Goal: Obtain resource: Obtain resource

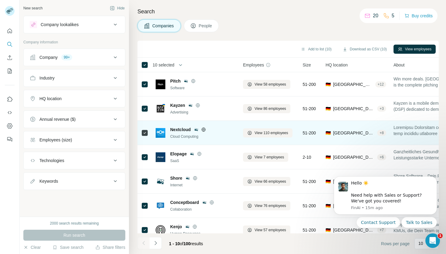
scroll to position [82, 0]
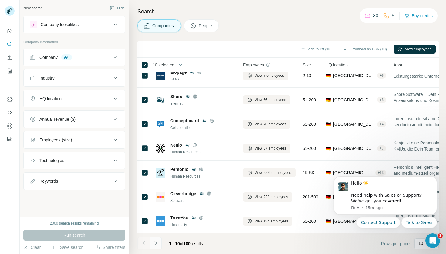
click at [155, 247] on button "Navigate to next page" at bounding box center [156, 243] width 12 height 12
click at [157, 243] on icon "Navigate to next page" at bounding box center [156, 243] width 6 height 6
click at [155, 243] on icon "Navigate to next page" at bounding box center [156, 243] width 6 height 6
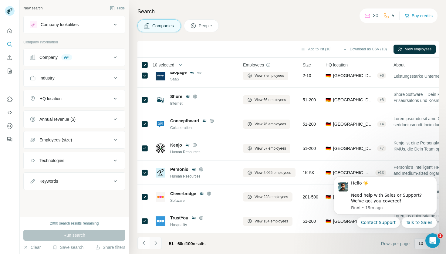
click at [156, 241] on icon "Navigate to next page" at bounding box center [156, 243] width 6 height 6
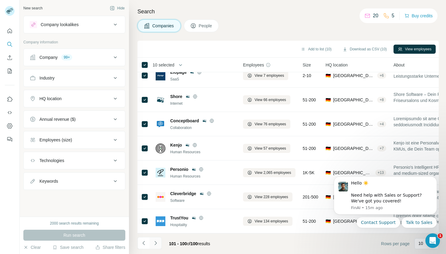
click at [157, 241] on icon "Navigate to next page" at bounding box center [156, 243] width 6 height 6
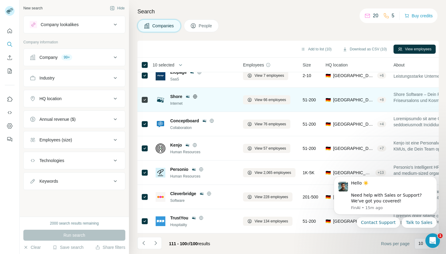
scroll to position [0, 0]
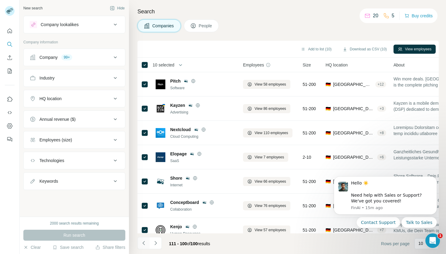
click at [144, 243] on icon "Navigate to previous page" at bounding box center [144, 243] width 6 height 6
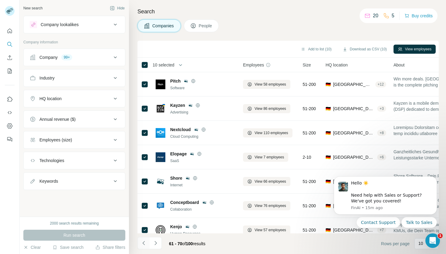
click at [144, 243] on icon "Navigate to previous page" at bounding box center [144, 243] width 6 height 6
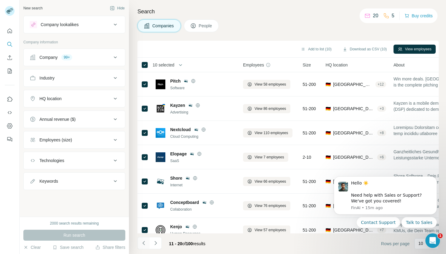
click at [144, 243] on icon "Navigate to previous page" at bounding box center [144, 243] width 6 height 6
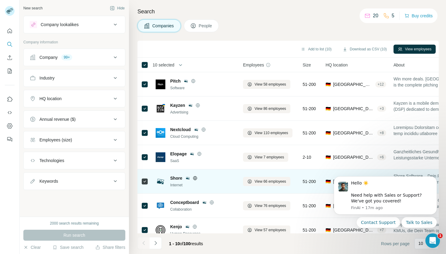
scroll to position [82, 0]
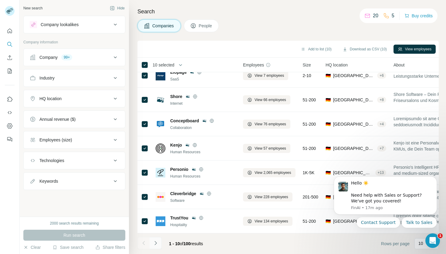
click at [154, 242] on icon "Navigate to next page" at bounding box center [156, 243] width 6 height 6
click at [146, 243] on icon "Navigate to previous page" at bounding box center [144, 243] width 6 height 6
click at [375, 49] on button "Download as CSV (10)" at bounding box center [364, 49] width 53 height 9
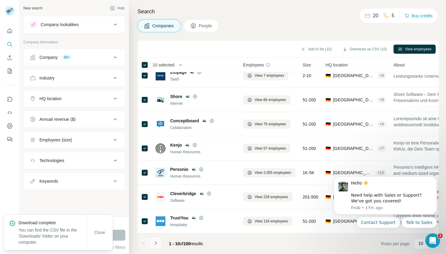
click at [155, 243] on icon "Navigate to next page" at bounding box center [156, 243] width 6 height 6
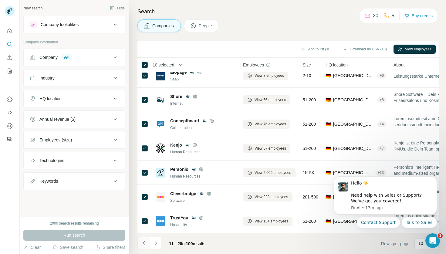
click at [143, 241] on icon "Navigate to previous page" at bounding box center [144, 243] width 6 height 6
click at [156, 243] on icon "Navigate to next page" at bounding box center [155, 243] width 2 height 4
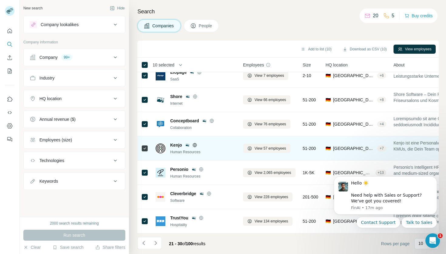
scroll to position [0, 0]
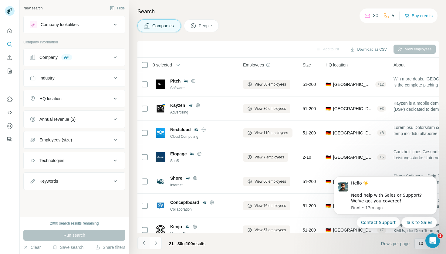
click at [143, 244] on icon "Navigate to previous page" at bounding box center [144, 243] width 6 height 6
click at [146, 244] on icon "Navigate to previous page" at bounding box center [144, 243] width 6 height 6
click at [146, 244] on div at bounding box center [143, 243] width 12 height 12
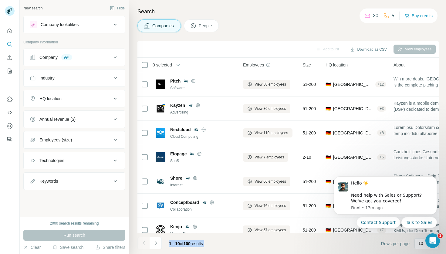
click at [146, 244] on div at bounding box center [143, 243] width 12 height 12
click at [155, 246] on icon "Navigate to next page" at bounding box center [156, 243] width 6 height 6
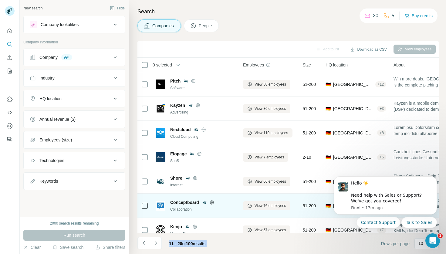
scroll to position [82, 0]
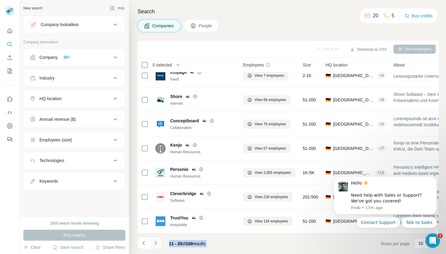
click at [157, 244] on icon "Navigate to next page" at bounding box center [156, 243] width 6 height 6
click at [411, 244] on body "Hello ☀️ ​ Need help with Sales or Support? We've got you covered! [GEOGRAPHIC_…" at bounding box center [385, 209] width 116 height 77
click at [416, 244] on body "Hello ☀️ ​ Need help with Sales or Support? We've got you covered! [GEOGRAPHIC_…" at bounding box center [385, 209] width 116 height 77
click at [436, 178] on icon "Dismiss notification" at bounding box center [434, 177] width 3 height 3
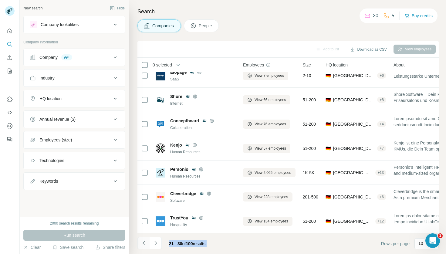
click at [143, 244] on icon "Navigate to previous page" at bounding box center [144, 243] width 6 height 6
click at [144, 243] on icon "Navigate to previous page" at bounding box center [144, 243] width 6 height 6
click at [153, 246] on button "Navigate to next page" at bounding box center [156, 243] width 12 height 12
click at [141, 240] on icon "Navigate to previous page" at bounding box center [144, 243] width 6 height 6
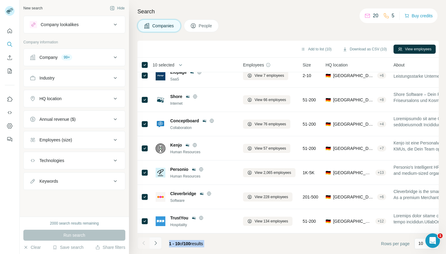
click at [160, 242] on button "Navigate to next page" at bounding box center [156, 243] width 12 height 12
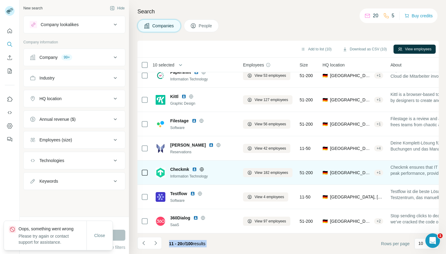
scroll to position [0, 0]
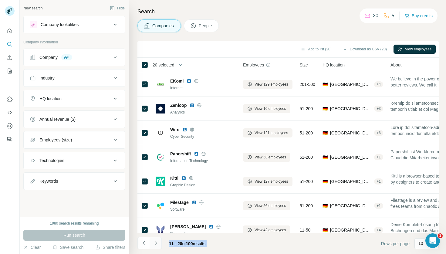
click at [157, 242] on icon "Navigate to next page" at bounding box center [156, 243] width 6 height 6
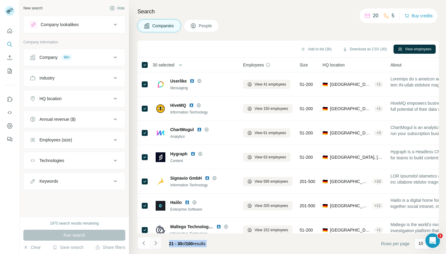
click at [156, 243] on icon "Navigate to next page" at bounding box center [155, 243] width 2 height 4
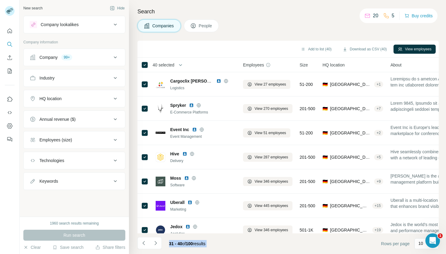
click at [94, 101] on button "HQ location" at bounding box center [74, 98] width 101 height 15
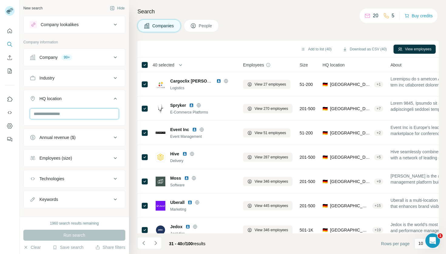
click at [90, 118] on input "text" at bounding box center [74, 113] width 89 height 11
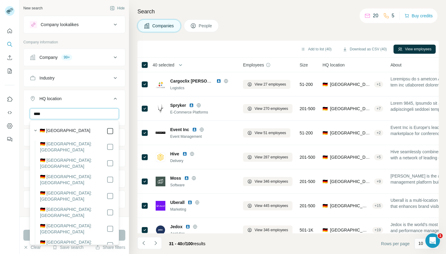
type input "****"
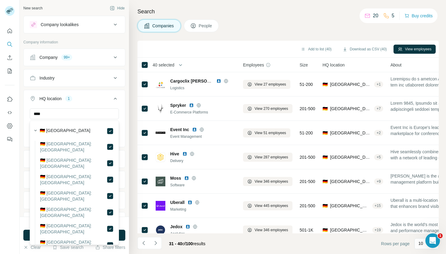
scroll to position [90, 0]
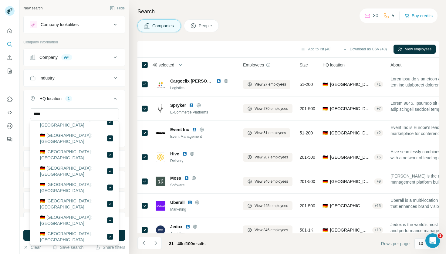
click at [125, 116] on div "New search Hide Company lookalikes Company information Company 99+ Industry HQ …" at bounding box center [74, 108] width 109 height 217
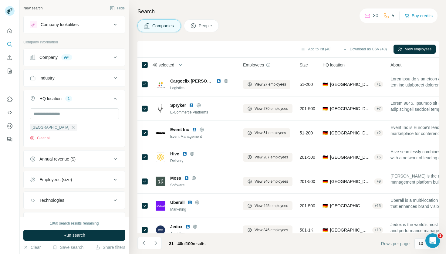
scroll to position [30, 0]
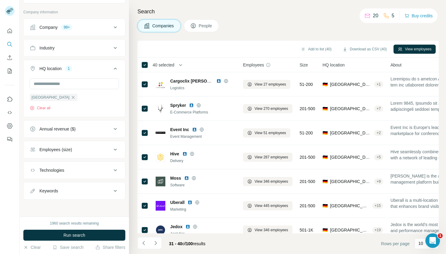
click at [115, 190] on icon at bounding box center [115, 190] width 7 height 7
click at [92, 208] on input "text" at bounding box center [68, 205] width 77 height 11
type input "****"
click at [116, 203] on icon "button" at bounding box center [114, 206] width 6 height 6
click at [94, 207] on input "text" at bounding box center [68, 205] width 77 height 11
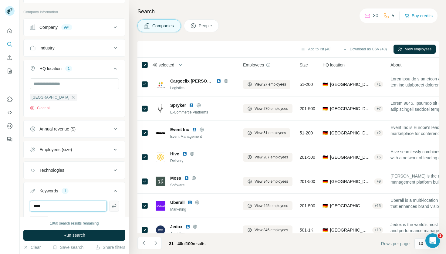
type input "****"
click at [116, 205] on icon "button" at bounding box center [114, 206] width 5 height 4
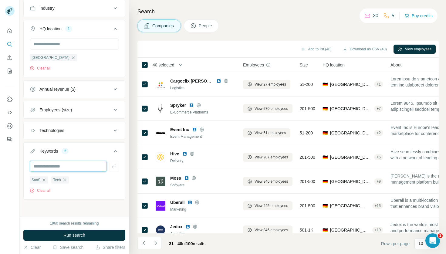
click at [97, 165] on input "text" at bounding box center [68, 166] width 77 height 11
type input "**********"
click at [114, 165] on icon "button" at bounding box center [114, 166] width 6 height 6
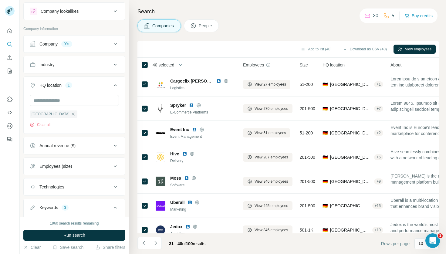
scroll to position [9, 0]
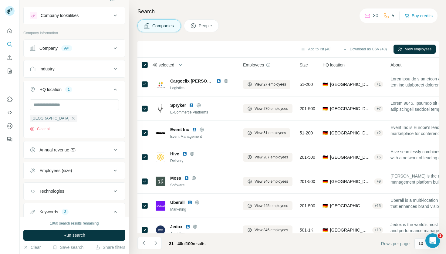
click at [108, 19] on button "Company lookalikes" at bounding box center [74, 15] width 101 height 15
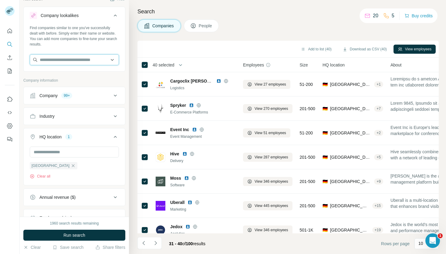
click at [95, 55] on input "text" at bounding box center [74, 59] width 89 height 11
type input "*********"
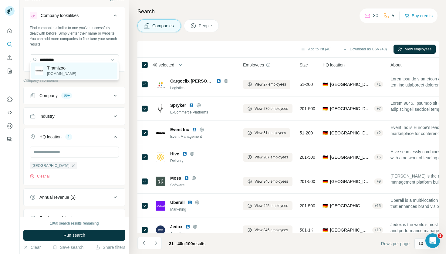
click at [99, 69] on div "Tiramizoo [DOMAIN_NAME]" at bounding box center [74, 70] width 86 height 16
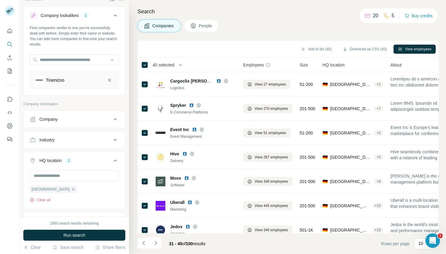
click at [106, 116] on div "Company" at bounding box center [71, 119] width 82 height 6
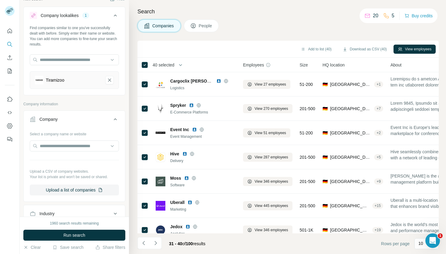
click at [113, 116] on icon at bounding box center [115, 119] width 7 height 7
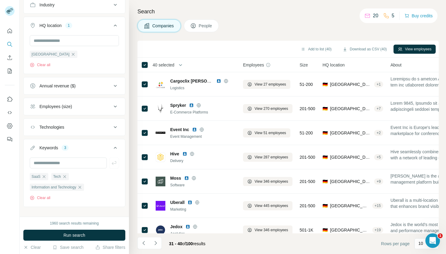
scroll to position [146, 0]
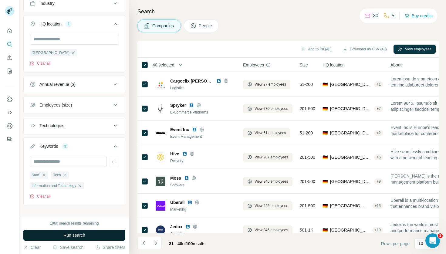
click at [87, 235] on button "Run search" at bounding box center [74, 235] width 102 height 11
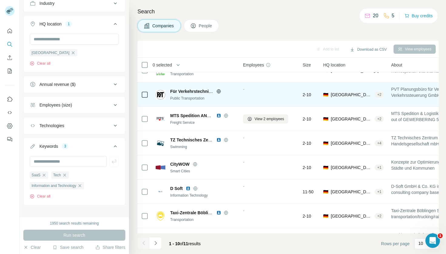
scroll to position [82, 0]
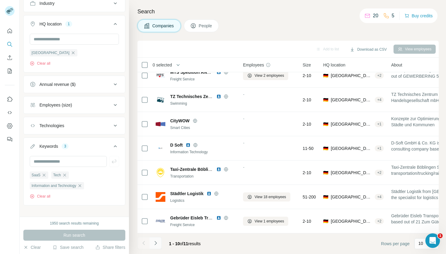
click at [156, 243] on icon "Navigate to next page" at bounding box center [155, 243] width 2 height 4
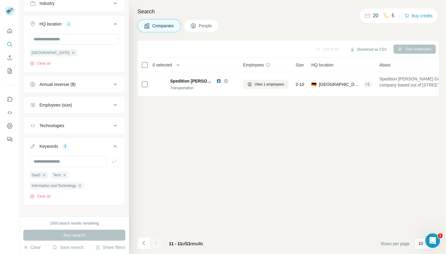
scroll to position [0, 0]
click at [145, 243] on icon "Navigate to previous page" at bounding box center [144, 243] width 6 height 6
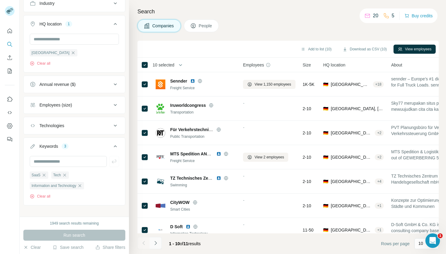
click at [156, 243] on icon "Navigate to next page" at bounding box center [156, 243] width 6 height 6
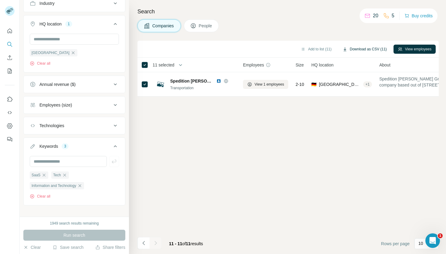
click at [369, 49] on button "Download as CSV (11)" at bounding box center [364, 49] width 53 height 9
click at [72, 51] on icon "button" at bounding box center [73, 52] width 3 height 3
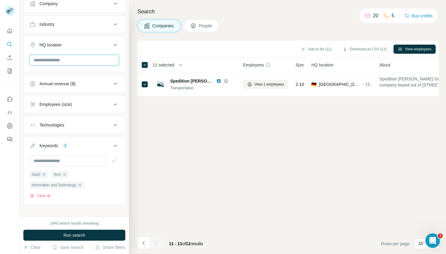
click at [63, 55] on input "text" at bounding box center [74, 60] width 89 height 11
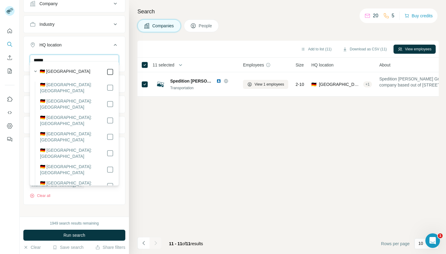
type input "******"
click at [111, 68] on icon at bounding box center [109, 71] width 7 height 7
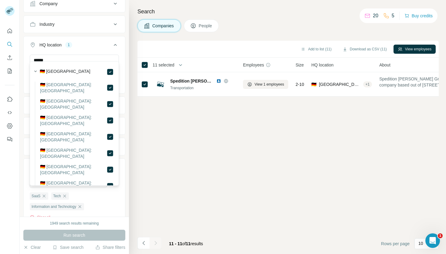
click at [129, 93] on div "Search Companies People Add to list (11) Download as CSV (11) View employees 11…" at bounding box center [287, 127] width 317 height 254
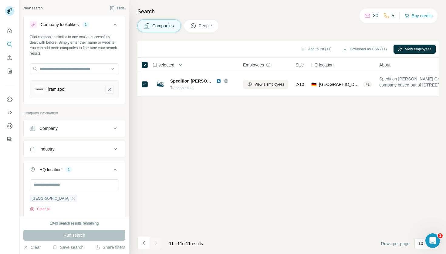
click at [109, 86] on icon "Tiramizoo-remove-button" at bounding box center [109, 89] width 5 height 6
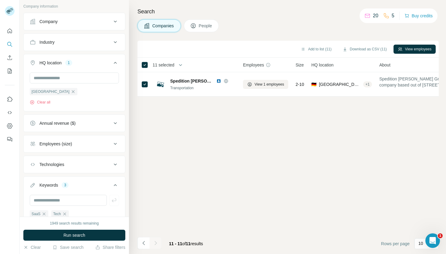
scroll to position [123, 0]
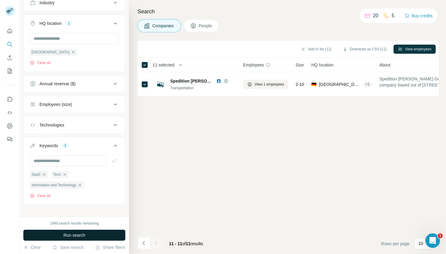
click at [80, 237] on span "Run search" at bounding box center [74, 235] width 22 height 6
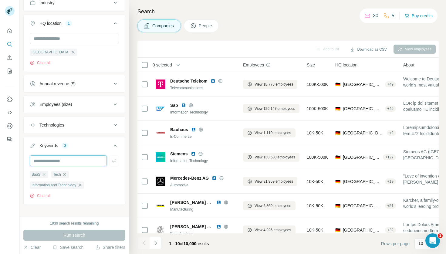
click at [75, 155] on input "text" at bounding box center [68, 160] width 77 height 11
type input "**********"
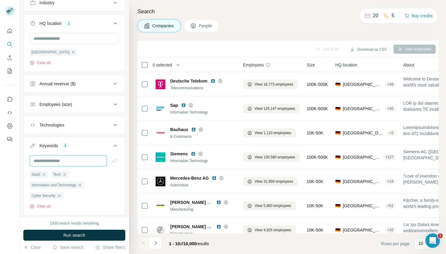
click at [94, 155] on input "text" at bounding box center [68, 160] width 77 height 11
click at [41, 156] on input "**********" at bounding box center [68, 160] width 77 height 11
type input "**********"
click at [60, 156] on input "text" at bounding box center [68, 160] width 77 height 11
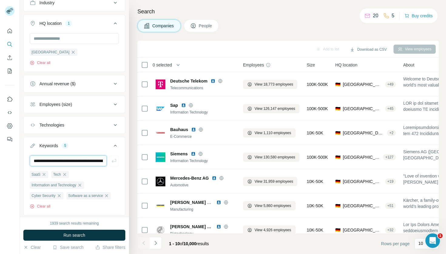
scroll to position [0, 34832]
click at [60, 156] on input "text" at bounding box center [68, 160] width 77 height 11
drag, startPoint x: 48, startPoint y: 155, endPoint x: 14, endPoint y: 155, distance: 34.0
click at [15, 155] on div "New search Hide Company lookalikes Find companies similar to one you've success…" at bounding box center [223, 127] width 446 height 254
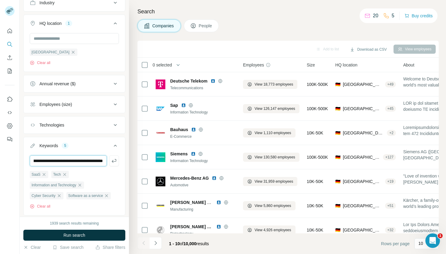
type input "**********"
click at [80, 155] on input "text" at bounding box center [68, 160] width 77 height 11
type input "**********"
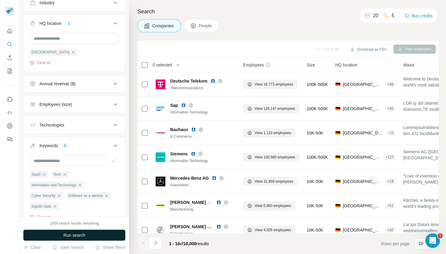
click at [74, 236] on span "Run search" at bounding box center [74, 235] width 22 height 6
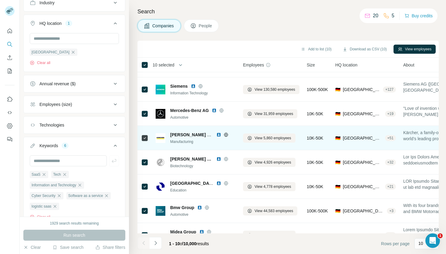
scroll to position [82, 0]
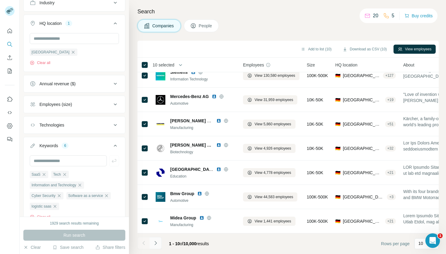
click at [157, 244] on icon "Navigate to next page" at bounding box center [156, 243] width 6 height 6
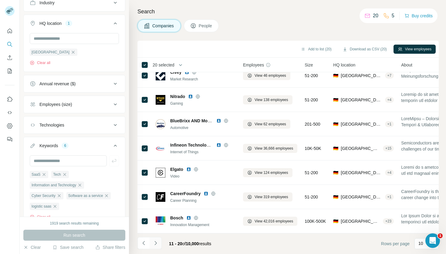
click at [156, 242] on icon "Navigate to next page" at bounding box center [156, 243] width 6 height 6
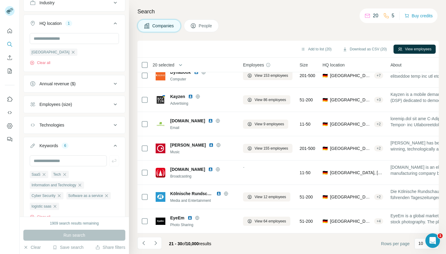
click at [230, 250] on footer "21 - 30 of 10,000 results Rows per page 10" at bounding box center [287, 243] width 301 height 21
click at [157, 244] on icon "Navigate to next page" at bounding box center [156, 243] width 6 height 6
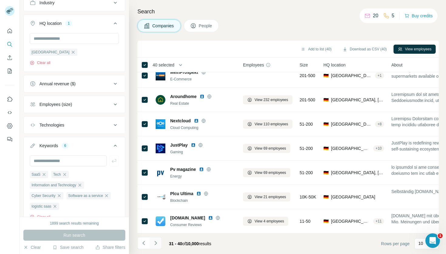
click at [157, 242] on icon "Navigate to next page" at bounding box center [156, 243] width 6 height 6
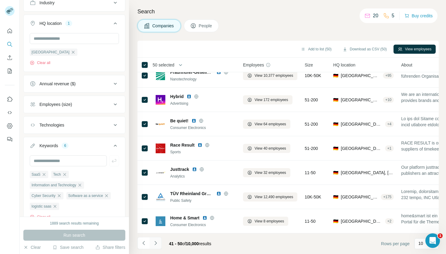
click at [156, 245] on icon "Navigate to next page" at bounding box center [156, 243] width 6 height 6
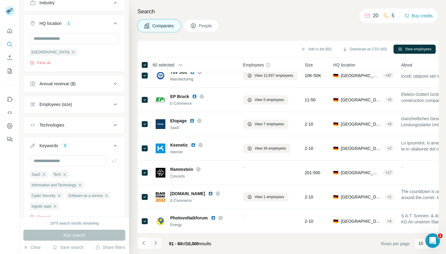
click at [155, 243] on icon "Navigate to next page" at bounding box center [156, 243] width 6 height 6
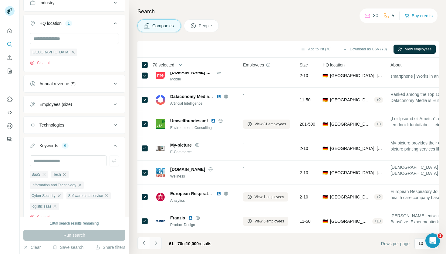
click at [155, 242] on icon "Navigate to next page" at bounding box center [155, 243] width 2 height 4
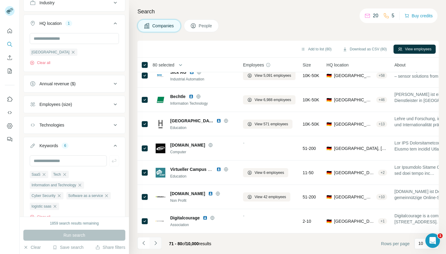
click at [154, 243] on icon "Navigate to next page" at bounding box center [156, 243] width 6 height 6
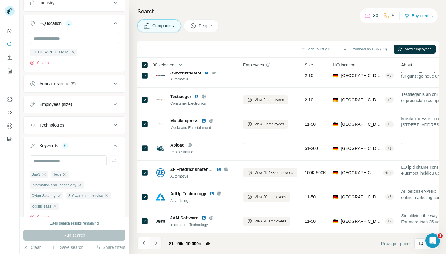
click at [156, 243] on icon "Navigate to next page" at bounding box center [155, 243] width 2 height 4
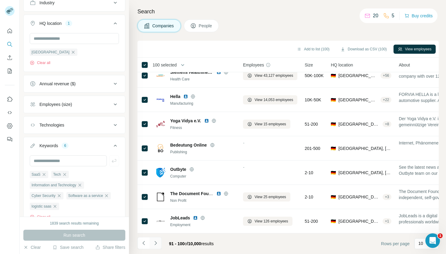
click at [155, 242] on icon "Navigate to next page" at bounding box center [156, 243] width 6 height 6
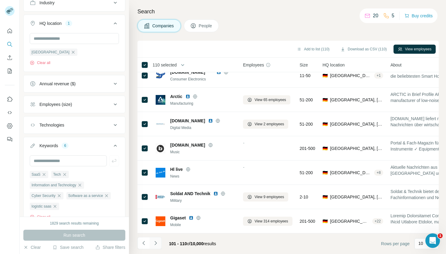
click at [156, 242] on icon "Navigate to next page" at bounding box center [156, 243] width 6 height 6
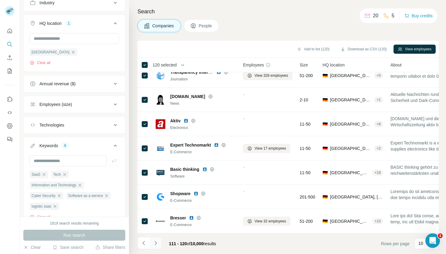
click at [156, 242] on icon "Navigate to next page" at bounding box center [156, 243] width 6 height 6
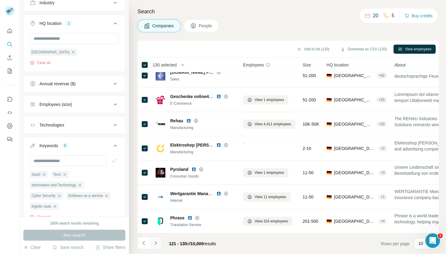
click at [156, 243] on icon "Navigate to next page" at bounding box center [156, 243] width 6 height 6
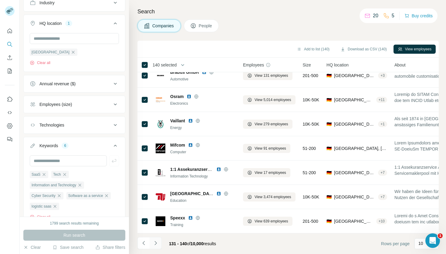
click at [156, 242] on icon "Navigate to next page" at bounding box center [155, 243] width 2 height 4
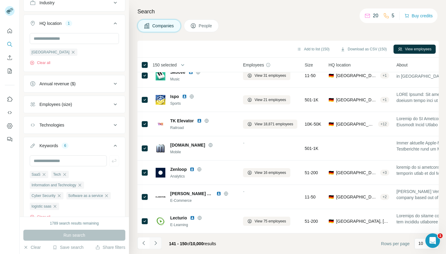
click at [156, 243] on icon "Navigate to next page" at bounding box center [156, 243] width 6 height 6
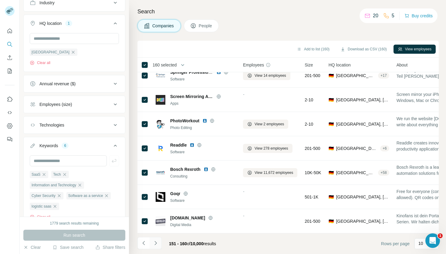
click at [157, 243] on icon "Navigate to next page" at bounding box center [156, 243] width 6 height 6
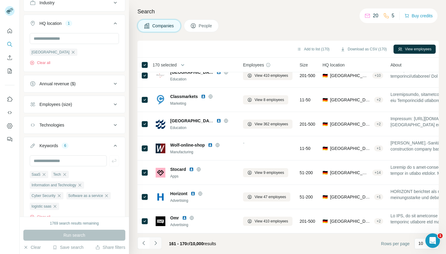
click at [156, 245] on icon "Navigate to next page" at bounding box center [156, 243] width 6 height 6
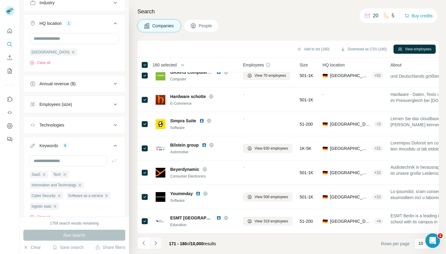
click at [157, 242] on icon "Navigate to next page" at bounding box center [156, 243] width 6 height 6
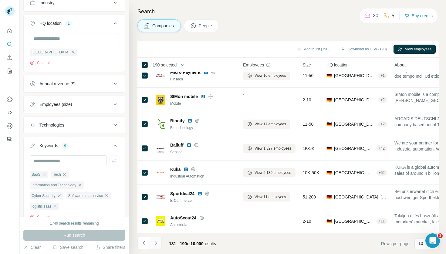
click at [156, 244] on icon "Navigate to next page" at bounding box center [156, 243] width 6 height 6
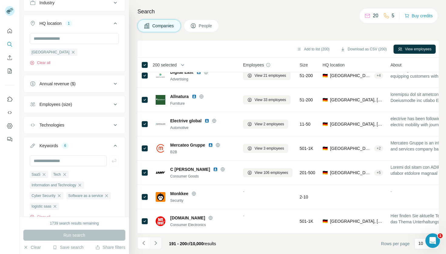
click at [157, 243] on icon "Navigate to next page" at bounding box center [156, 243] width 6 height 6
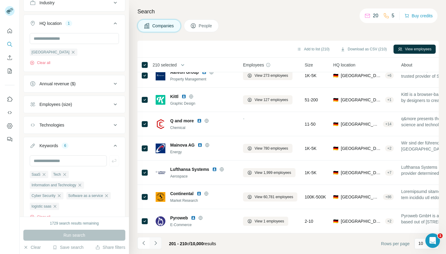
click at [156, 244] on icon "Navigate to next page" at bounding box center [156, 243] width 6 height 6
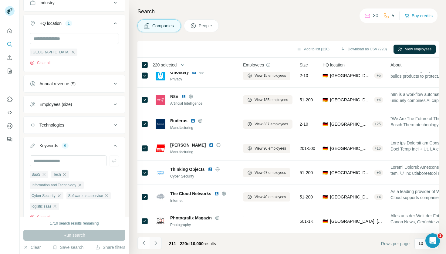
click at [156, 247] on button "Navigate to next page" at bounding box center [156, 243] width 12 height 12
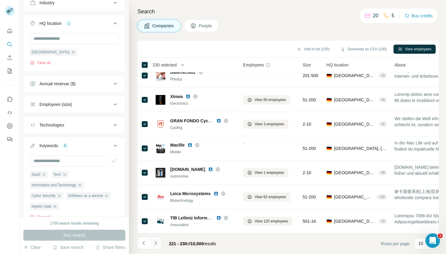
click at [155, 246] on button "Navigate to next page" at bounding box center [156, 243] width 12 height 12
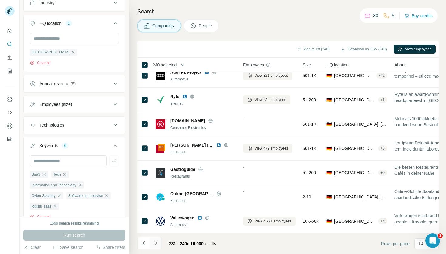
click at [156, 241] on icon "Navigate to next page" at bounding box center [156, 243] width 6 height 6
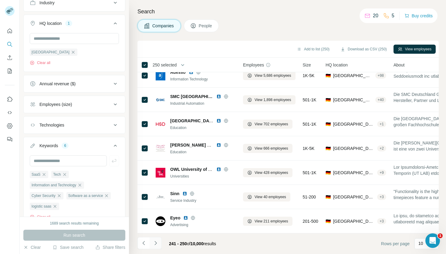
click at [158, 243] on icon "Navigate to next page" at bounding box center [156, 243] width 6 height 6
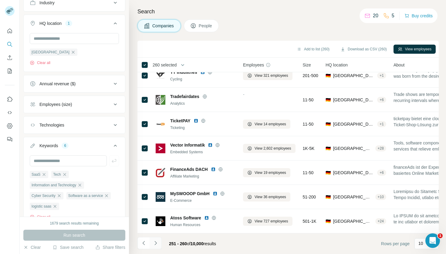
click at [156, 244] on icon "Navigate to next page" at bounding box center [156, 243] width 6 height 6
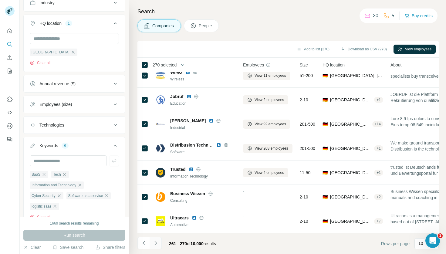
click at [156, 242] on icon "Navigate to next page" at bounding box center [156, 243] width 6 height 6
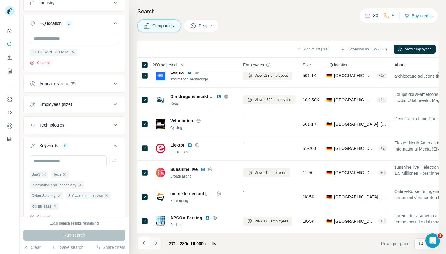
click at [156, 243] on icon "Navigate to next page" at bounding box center [156, 243] width 6 height 6
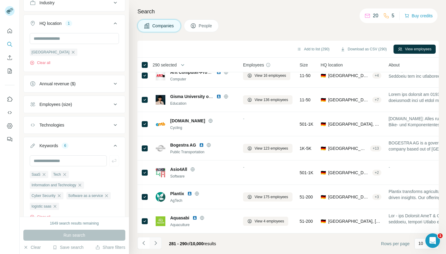
click at [156, 246] on button "Navigate to next page" at bounding box center [156, 243] width 12 height 12
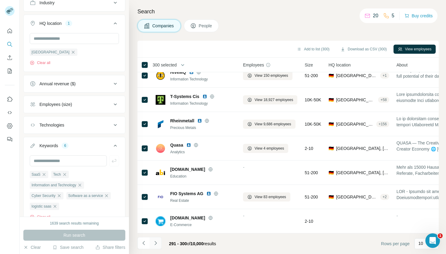
click at [157, 243] on icon "Navigate to next page" at bounding box center [156, 243] width 6 height 6
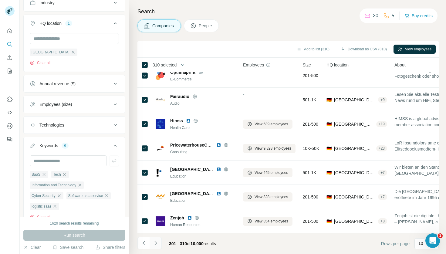
click at [156, 245] on icon "Navigate to next page" at bounding box center [156, 243] width 6 height 6
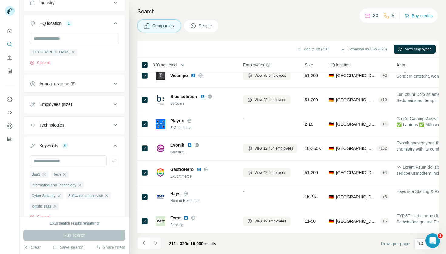
click at [153, 242] on icon "Navigate to next page" at bounding box center [156, 243] width 6 height 6
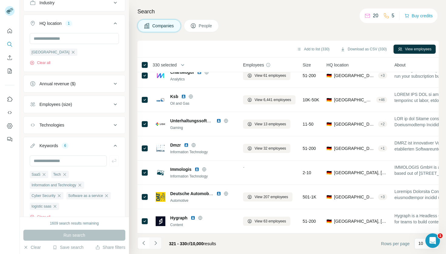
click at [156, 243] on icon "Navigate to next page" at bounding box center [155, 243] width 2 height 4
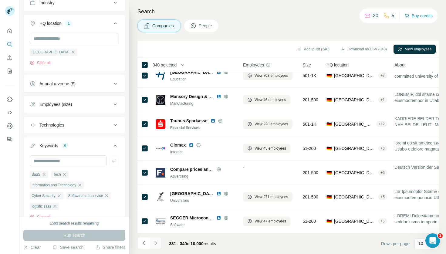
click at [157, 243] on icon "Navigate to next page" at bounding box center [156, 243] width 6 height 6
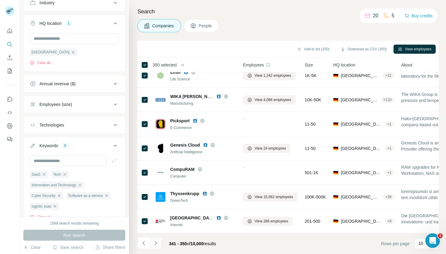
click at [156, 243] on icon "Navigate to next page" at bounding box center [155, 243] width 2 height 4
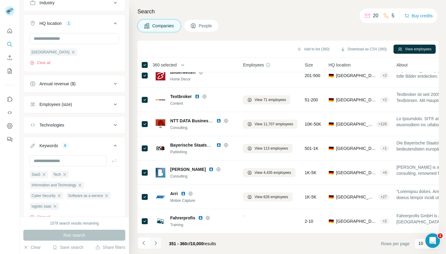
click at [156, 244] on icon "Navigate to next page" at bounding box center [156, 243] width 6 height 6
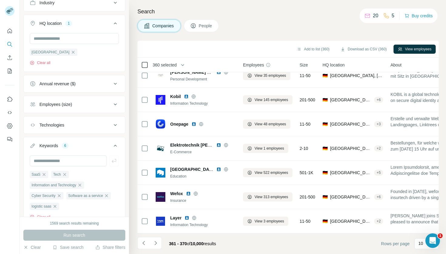
click at [148, 63] on icon at bounding box center [144, 64] width 7 height 7
click at [157, 243] on icon "Navigate to next page" at bounding box center [156, 243] width 6 height 6
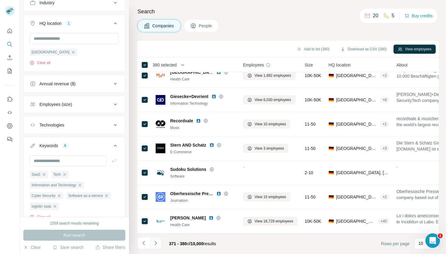
click at [159, 243] on button "Navigate to next page" at bounding box center [156, 243] width 12 height 12
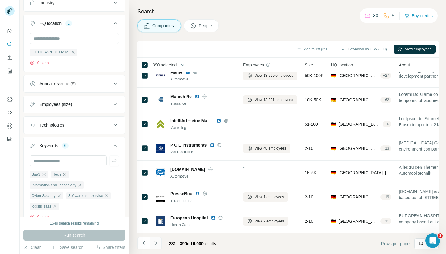
click at [156, 242] on icon "Navigate to next page" at bounding box center [156, 243] width 6 height 6
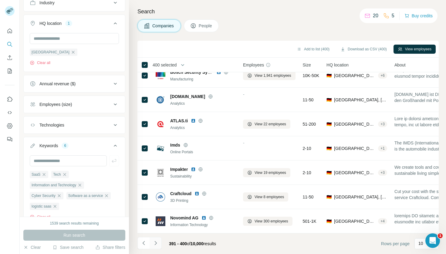
click at [157, 243] on icon "Navigate to next page" at bounding box center [156, 243] width 6 height 6
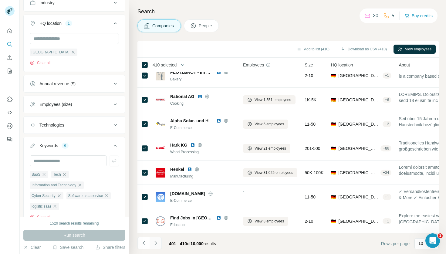
click at [156, 243] on icon "Navigate to next page" at bounding box center [156, 243] width 6 height 6
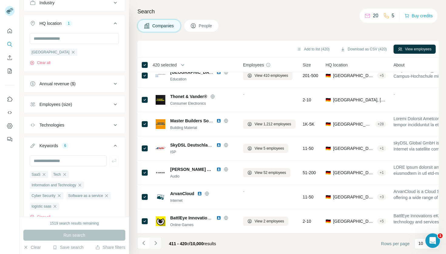
click at [158, 244] on icon "Navigate to next page" at bounding box center [156, 243] width 6 height 6
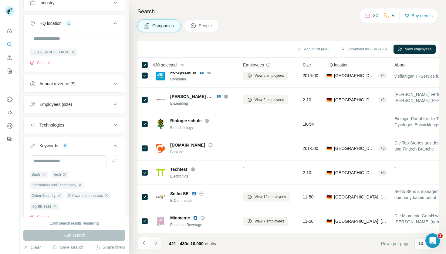
click at [157, 243] on icon "Navigate to next page" at bounding box center [156, 243] width 6 height 6
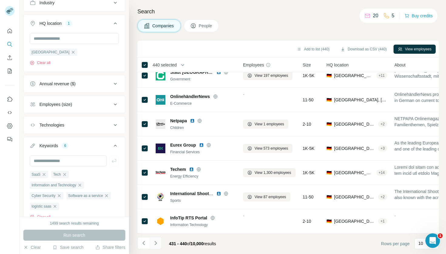
click at [157, 242] on icon "Navigate to next page" at bounding box center [156, 243] width 6 height 6
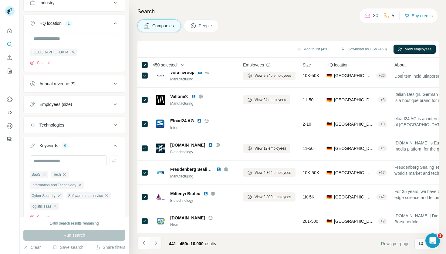
click at [156, 244] on icon "Navigate to next page" at bounding box center [156, 243] width 6 height 6
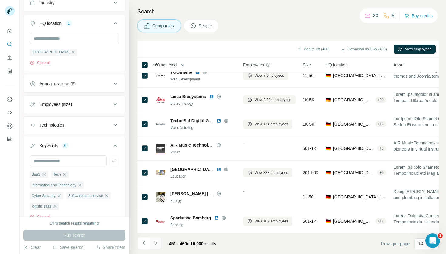
click at [157, 243] on icon "Navigate to next page" at bounding box center [156, 243] width 6 height 6
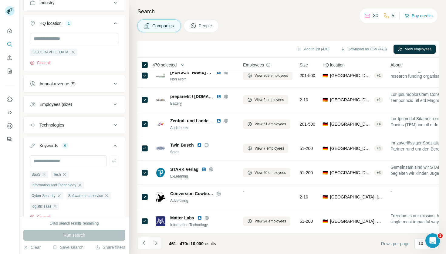
click at [156, 241] on icon "Navigate to next page" at bounding box center [156, 243] width 6 height 6
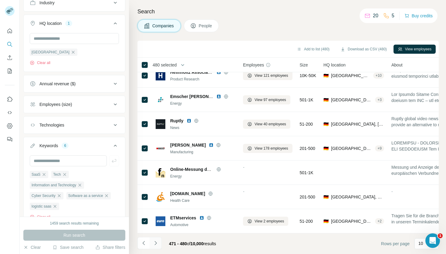
click at [157, 243] on icon "Navigate to next page" at bounding box center [156, 243] width 6 height 6
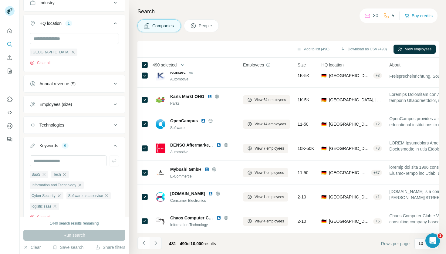
click at [155, 244] on icon "Navigate to next page" at bounding box center [155, 243] width 2 height 4
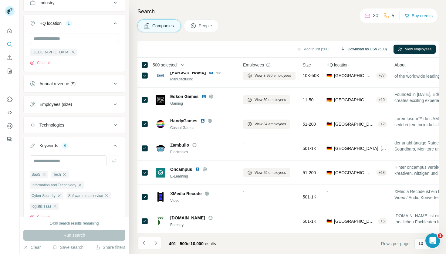
click at [371, 50] on button "Download as CSV (500)" at bounding box center [363, 49] width 55 height 9
click at [307, 48] on button "Add to list (500)" at bounding box center [312, 49] width 41 height 9
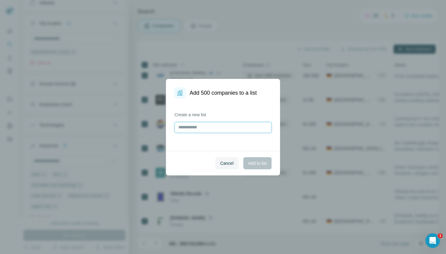
click at [228, 131] on input "text" at bounding box center [222, 127] width 97 height 11
click at [212, 126] on input "**********" at bounding box center [222, 127] width 97 height 11
type input "**********"
click at [263, 163] on span "Add to list" at bounding box center [257, 163] width 18 height 6
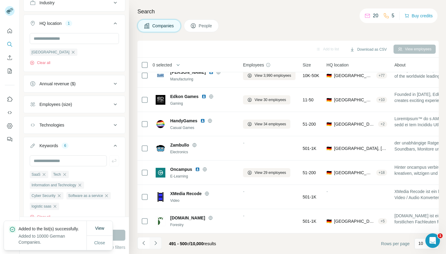
click at [156, 242] on icon "Navigate to next page" at bounding box center [156, 243] width 6 height 6
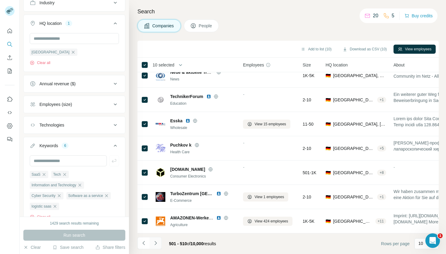
click at [155, 244] on icon "Navigate to next page" at bounding box center [156, 243] width 6 height 6
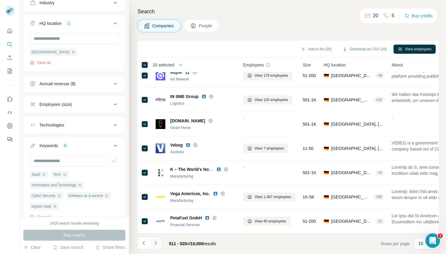
click at [156, 245] on icon "Navigate to next page" at bounding box center [156, 243] width 6 height 6
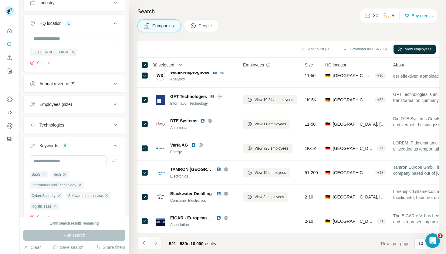
click at [156, 243] on icon "Navigate to next page" at bounding box center [156, 243] width 6 height 6
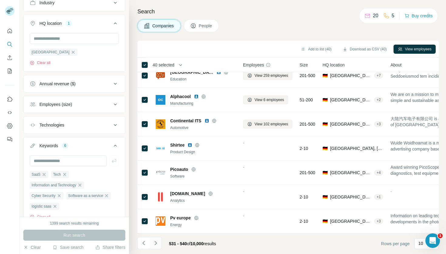
click at [155, 244] on icon "Navigate to next page" at bounding box center [156, 243] width 6 height 6
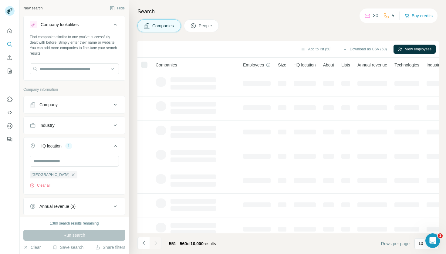
scroll to position [82, 0]
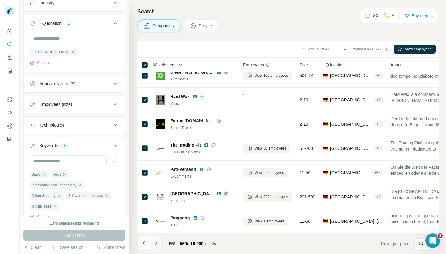
click at [158, 243] on icon "Navigate to next page" at bounding box center [156, 243] width 6 height 6
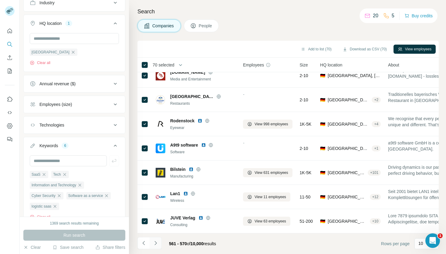
click at [158, 242] on icon "Navigate to next page" at bounding box center [156, 243] width 6 height 6
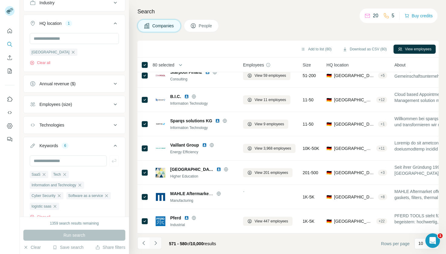
click at [157, 241] on icon "Navigate to next page" at bounding box center [156, 243] width 6 height 6
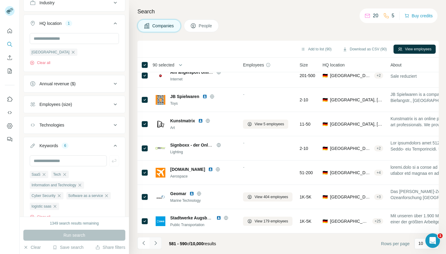
click at [157, 240] on icon "Navigate to next page" at bounding box center [156, 243] width 6 height 6
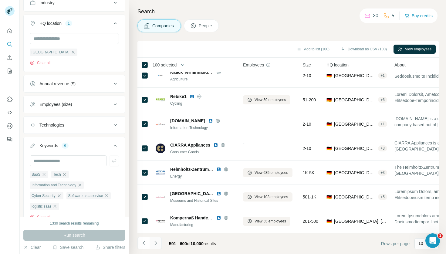
click at [157, 244] on icon "Navigate to next page" at bounding box center [156, 243] width 6 height 6
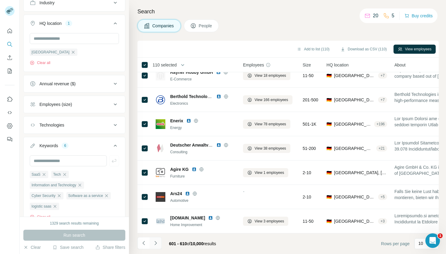
click at [157, 240] on icon "Navigate to next page" at bounding box center [156, 243] width 6 height 6
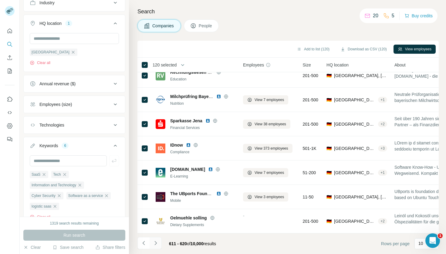
click at [156, 243] on icon "Navigate to next page" at bounding box center [156, 243] width 6 height 6
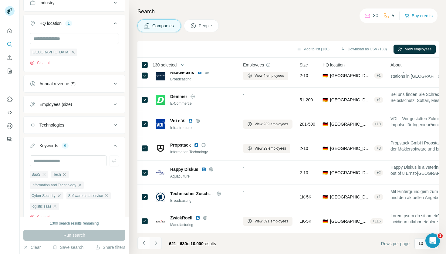
click at [156, 242] on icon "Navigate to next page" at bounding box center [156, 243] width 6 height 6
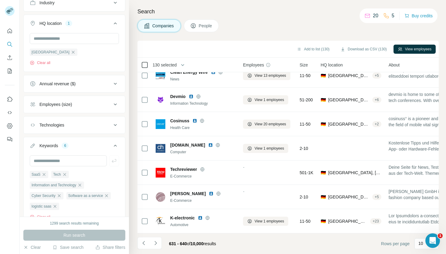
click at [143, 68] on icon at bounding box center [144, 64] width 7 height 7
click at [156, 244] on icon "Navigate to next page" at bounding box center [155, 243] width 2 height 4
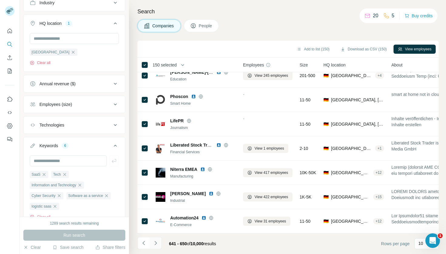
click at [154, 243] on icon "Navigate to next page" at bounding box center [156, 243] width 6 height 6
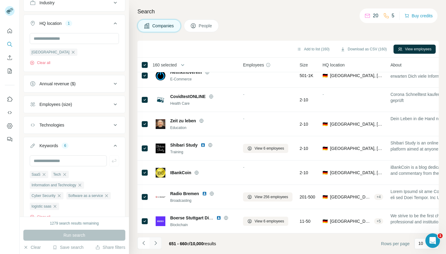
click at [155, 244] on icon "Navigate to next page" at bounding box center [155, 243] width 2 height 4
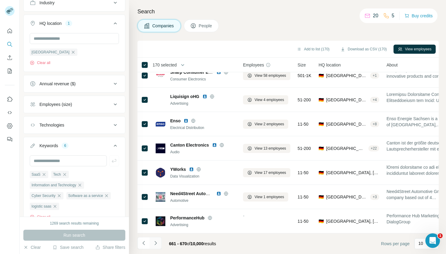
click at [157, 242] on icon "Navigate to next page" at bounding box center [156, 243] width 6 height 6
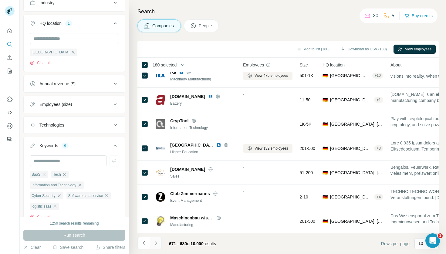
click at [156, 245] on icon "Navigate to next page" at bounding box center [156, 243] width 6 height 6
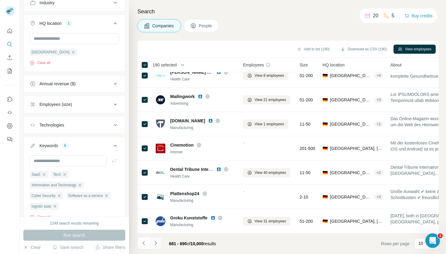
click at [157, 243] on icon "Navigate to next page" at bounding box center [156, 243] width 6 height 6
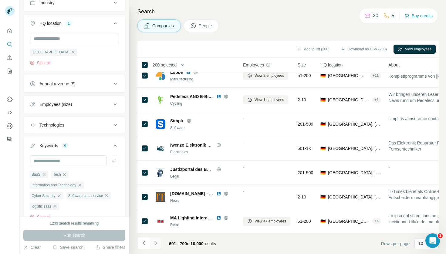
click at [156, 242] on icon "Navigate to next page" at bounding box center [156, 243] width 6 height 6
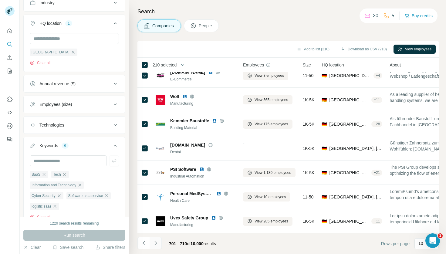
click at [158, 244] on icon "Navigate to next page" at bounding box center [156, 243] width 6 height 6
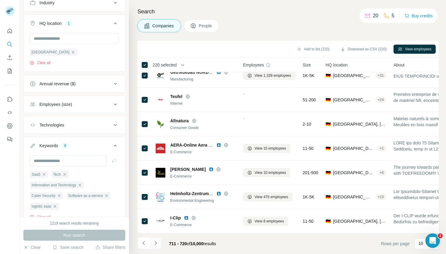
click at [157, 243] on icon "Navigate to next page" at bounding box center [156, 243] width 6 height 6
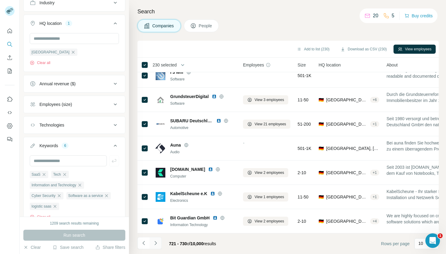
click at [155, 240] on icon "Navigate to next page" at bounding box center [156, 243] width 6 height 6
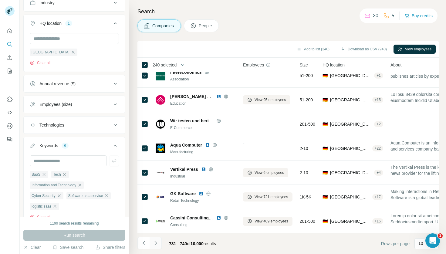
click at [157, 244] on icon "Navigate to next page" at bounding box center [156, 243] width 6 height 6
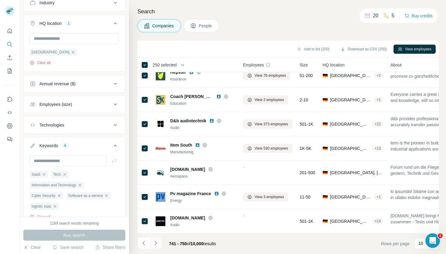
click at [154, 243] on icon "Navigate to next page" at bounding box center [156, 243] width 6 height 6
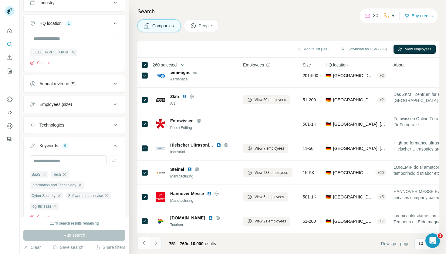
click at [156, 242] on icon "Navigate to next page" at bounding box center [156, 243] width 6 height 6
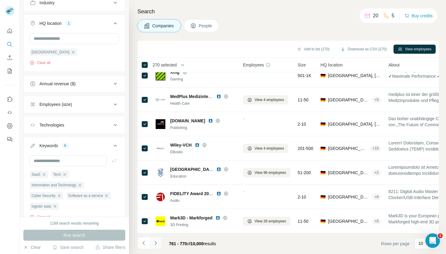
click at [156, 245] on icon "Navigate to next page" at bounding box center [156, 243] width 6 height 6
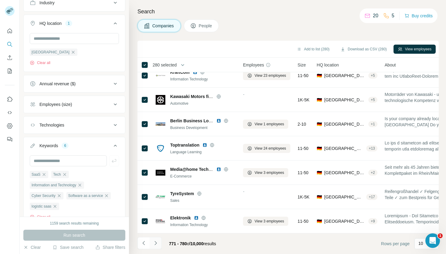
click at [157, 243] on icon "Navigate to next page" at bounding box center [156, 243] width 6 height 6
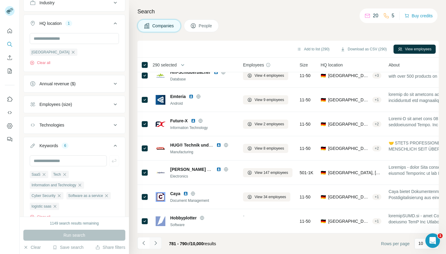
click at [155, 243] on icon "Navigate to next page" at bounding box center [156, 243] width 6 height 6
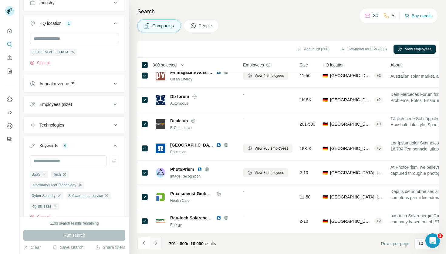
click at [154, 244] on icon "Navigate to next page" at bounding box center [156, 243] width 6 height 6
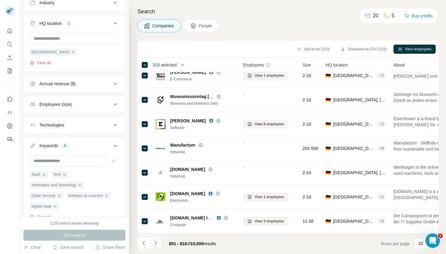
click at [156, 242] on icon "Navigate to next page" at bounding box center [156, 243] width 6 height 6
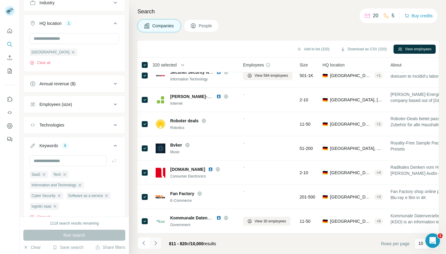
click at [157, 243] on icon "Navigate to next page" at bounding box center [156, 243] width 6 height 6
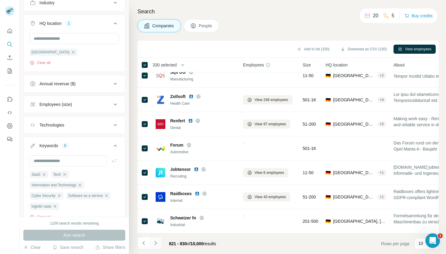
click at [157, 243] on icon "Navigate to next page" at bounding box center [156, 243] width 6 height 6
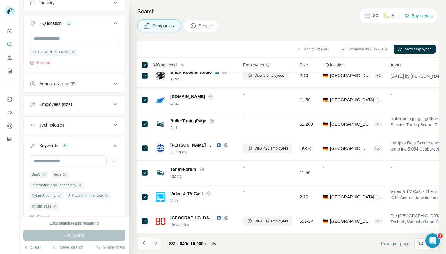
click at [156, 245] on icon "Navigate to next page" at bounding box center [156, 243] width 6 height 6
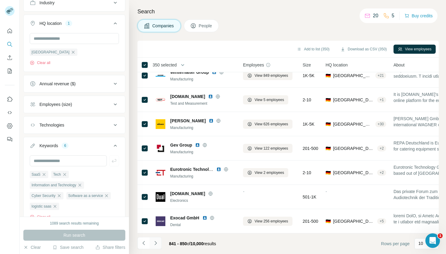
click at [154, 242] on icon "Navigate to next page" at bounding box center [156, 243] width 6 height 6
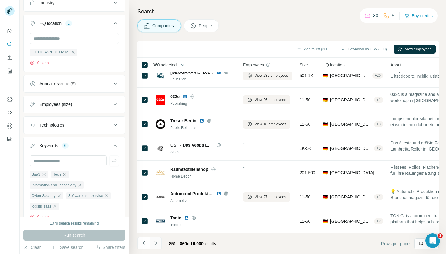
click at [156, 242] on icon "Navigate to next page" at bounding box center [156, 243] width 6 height 6
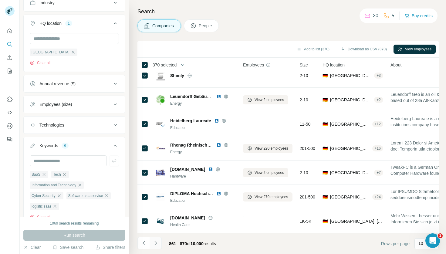
click at [157, 241] on icon "Navigate to next page" at bounding box center [156, 243] width 6 height 6
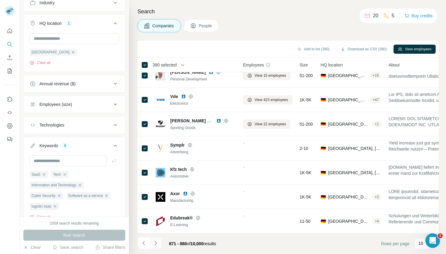
click at [157, 242] on icon "Navigate to next page" at bounding box center [156, 243] width 6 height 6
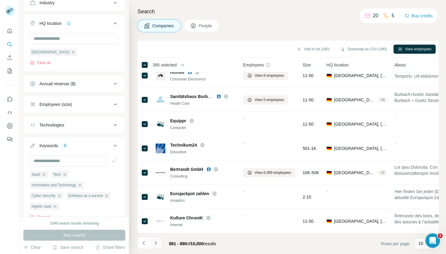
click at [158, 245] on icon "Navigate to next page" at bounding box center [156, 243] width 6 height 6
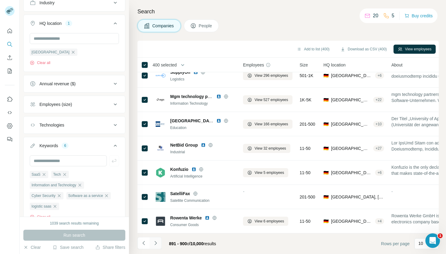
click at [158, 246] on button "Navigate to next page" at bounding box center [156, 243] width 12 height 12
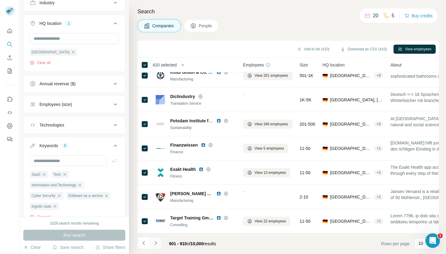
click at [155, 242] on icon "Navigate to next page" at bounding box center [155, 243] width 2 height 4
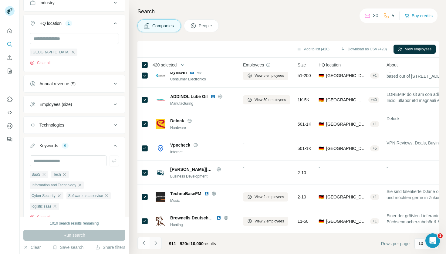
click at [157, 241] on icon "Navigate to next page" at bounding box center [156, 243] width 6 height 6
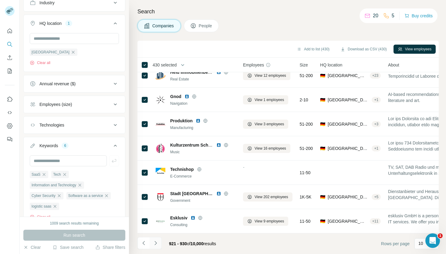
click at [156, 244] on icon "Navigate to next page" at bounding box center [156, 243] width 6 height 6
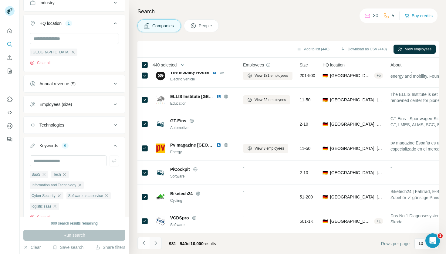
click at [155, 246] on icon "Navigate to next page" at bounding box center [156, 243] width 6 height 6
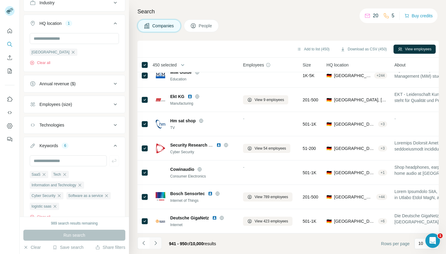
click at [155, 241] on icon "Navigate to next page" at bounding box center [155, 243] width 2 height 4
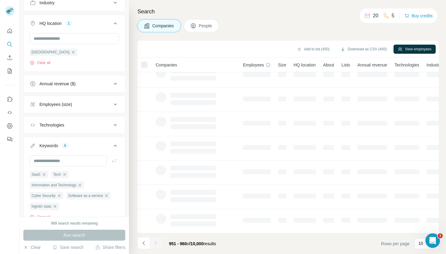
click at [151, 65] on th at bounding box center [144, 65] width 15 height 15
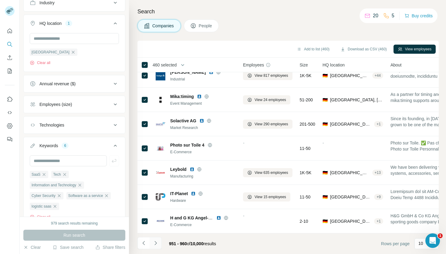
click at [155, 243] on icon "Navigate to next page" at bounding box center [156, 243] width 6 height 6
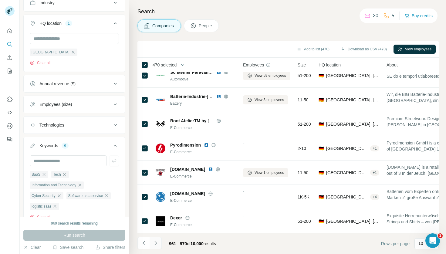
click at [156, 245] on icon "Navigate to next page" at bounding box center [156, 243] width 6 height 6
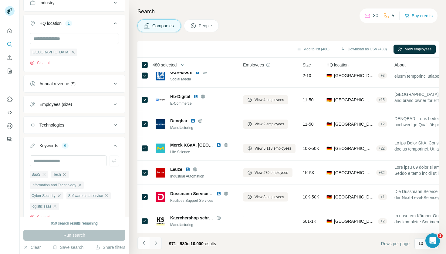
click at [156, 242] on icon "Navigate to next page" at bounding box center [155, 243] width 2 height 4
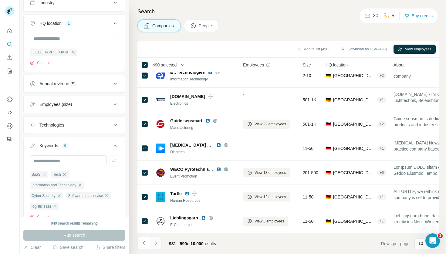
click at [156, 242] on icon "Navigate to next page" at bounding box center [155, 243] width 2 height 4
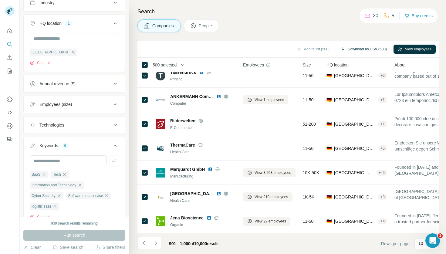
click at [368, 48] on button "Download as CSV (500)" at bounding box center [363, 49] width 55 height 9
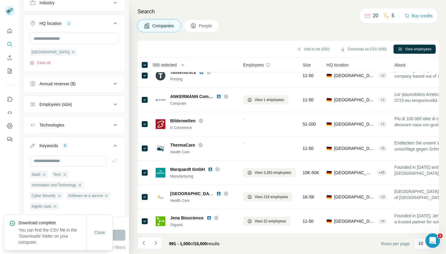
click at [293, 34] on div "Search Companies People Add to list (500) Download as CSV (500) View employees …" at bounding box center [287, 127] width 317 height 254
click at [324, 49] on button "Add to list (500)" at bounding box center [312, 49] width 41 height 9
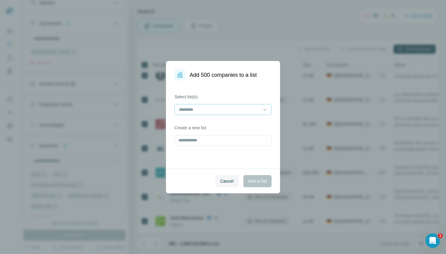
click at [240, 112] on input at bounding box center [219, 109] width 82 height 7
click at [243, 122] on div "10000 German Companies" at bounding box center [223, 123] width 87 height 6
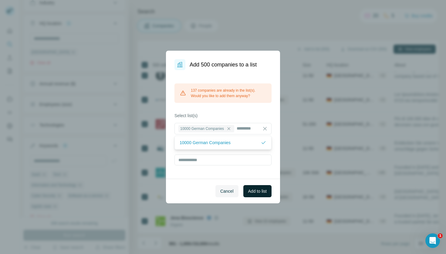
click at [261, 190] on span "Add to list" at bounding box center [257, 191] width 18 height 6
